Goal: Find specific page/section: Find specific page/section

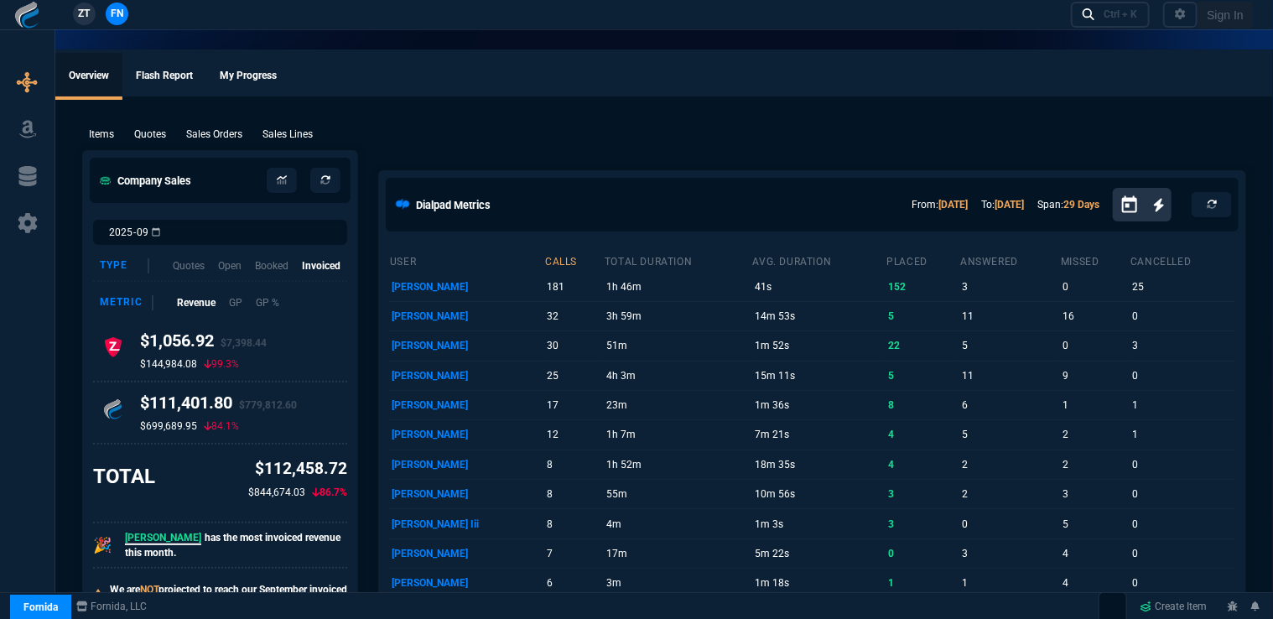
select select "16: [PERSON_NAME]"
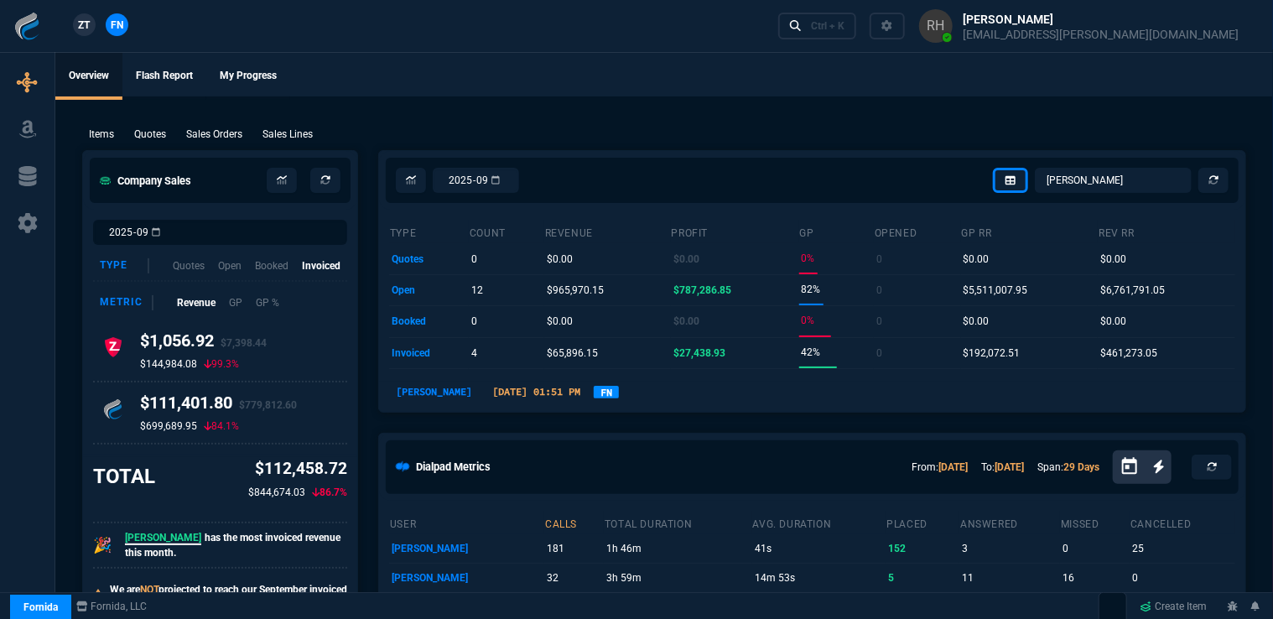
drag, startPoint x: 158, startPoint y: 136, endPoint x: 288, endPoint y: 148, distance: 131.4
click at [158, 136] on p "Quotes" at bounding box center [150, 134] width 32 height 15
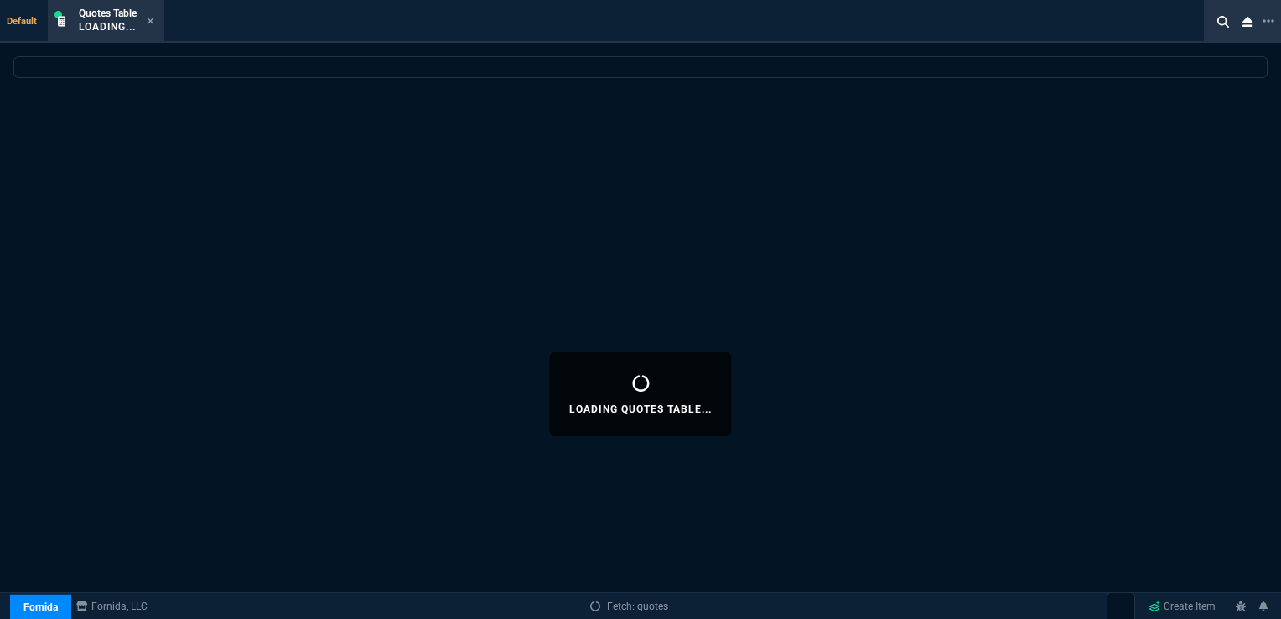
select select
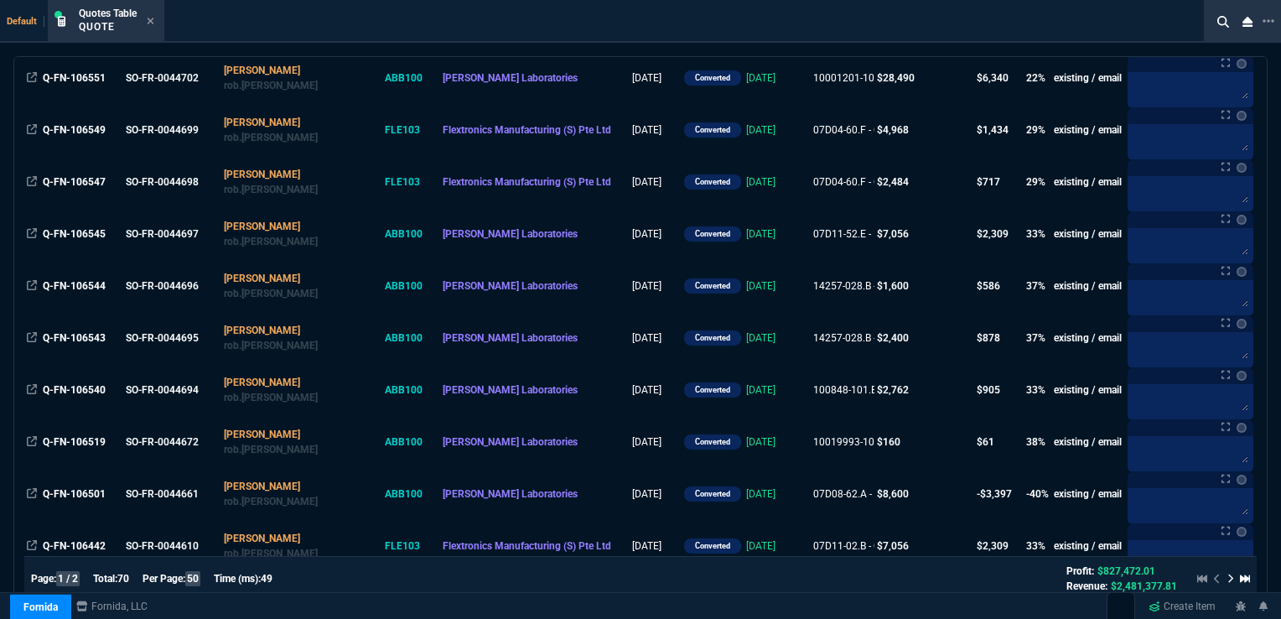
scroll to position [587, 0]
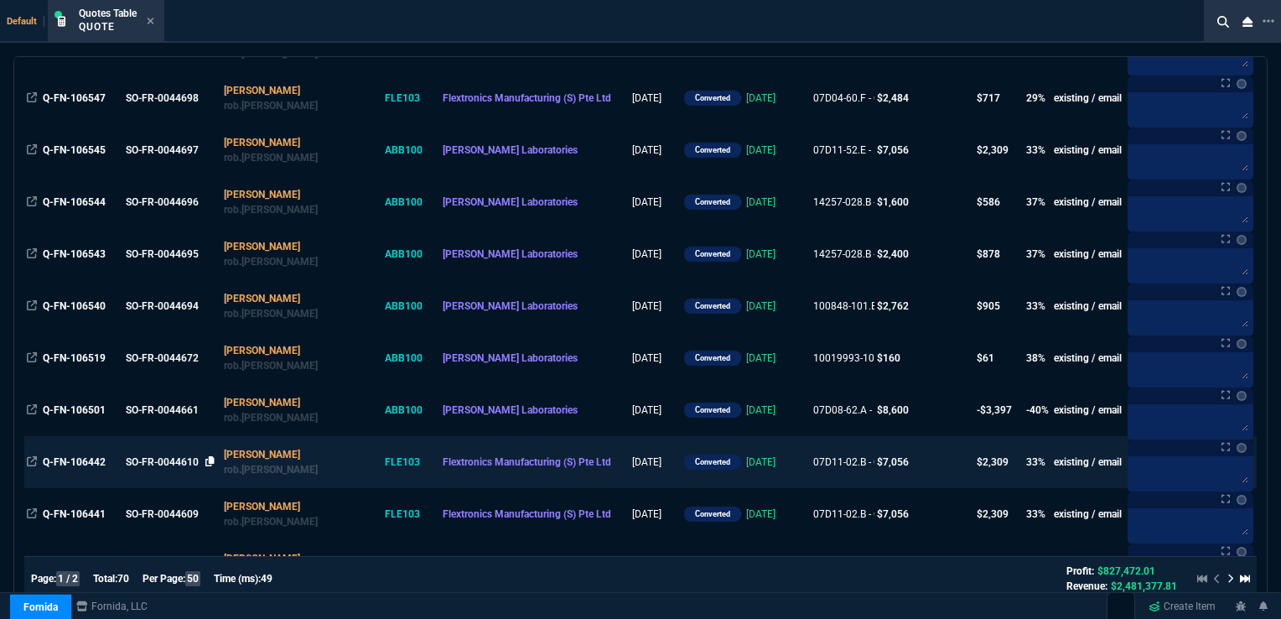
click at [215, 464] on icon at bounding box center [209, 461] width 9 height 10
